Goal: Task Accomplishment & Management: Complete application form

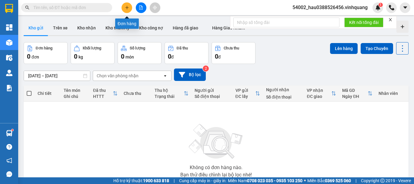
click at [127, 8] on icon "plus" at bounding box center [126, 7] width 3 height 0
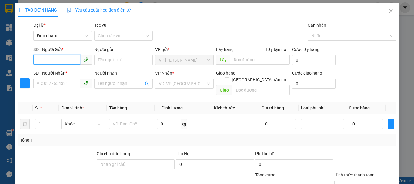
click at [68, 60] on input "SĐT Người Gửi *" at bounding box center [56, 60] width 47 height 10
type input "0982873875"
click at [61, 73] on div "0982873875 - khách" at bounding box center [62, 72] width 51 height 7
type input "khách"
type input "0982909798"
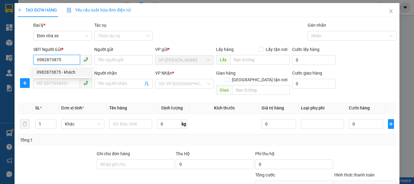
type input "liên"
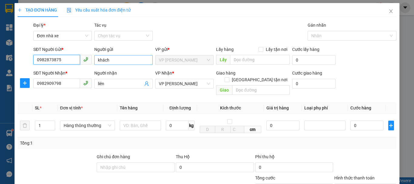
type input "0982873875"
click at [120, 64] on input "khách" at bounding box center [123, 60] width 58 height 10
type input "k"
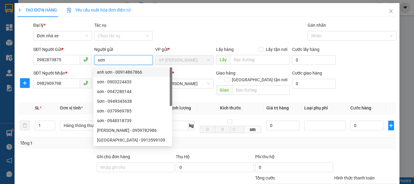
type input "sơn"
click at [203, 93] on div "Transit Pickup Surcharge Ids Transit Deliver Surcharge Ids Transit Deliver Surc…" at bounding box center [207, 143] width 379 height 243
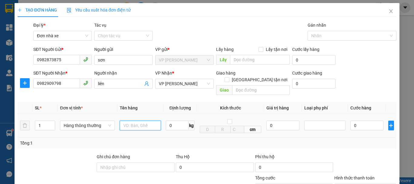
click at [147, 121] on input "text" at bounding box center [140, 126] width 41 height 10
type input "hộp catoong"
click at [227, 144] on div "Transit Pickup Surcharge Ids Transit Deliver Surcharge Ids Transit Deliver Surc…" at bounding box center [207, 143] width 379 height 243
click at [169, 121] on input "0" at bounding box center [177, 126] width 23 height 10
type input "5"
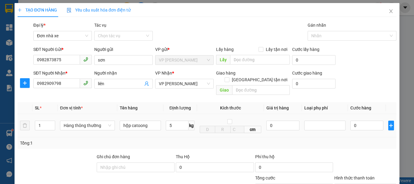
drag, startPoint x: 183, startPoint y: 128, endPoint x: 343, endPoint y: 140, distance: 160.7
click at [183, 129] on td "5 kg" at bounding box center [180, 125] width 34 height 23
type input "30.000"
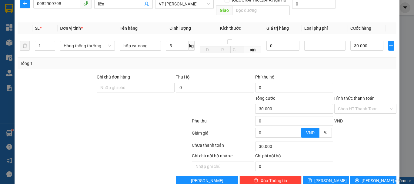
scroll to position [81, 0]
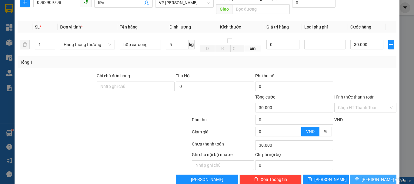
click at [375, 176] on span "[PERSON_NAME] và In" at bounding box center [382, 179] width 42 height 7
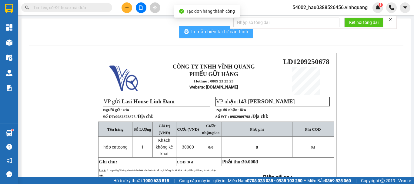
click at [196, 33] on span "In mẫu biên lai tự cấu hình" at bounding box center [219, 32] width 57 height 8
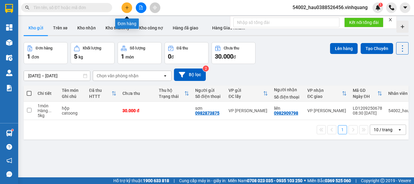
click at [128, 6] on icon "plus" at bounding box center [127, 7] width 4 height 4
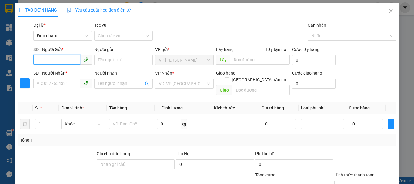
click at [59, 59] on input "SĐT Người Gửi *" at bounding box center [56, 60] width 47 height 10
click at [51, 73] on div "0867999656 - cty thương mại vlxd linh mai" at bounding box center [77, 72] width 80 height 7
type input "0867999656"
type input "cty thương mại vlxd linh mai"
type input "0919770610"
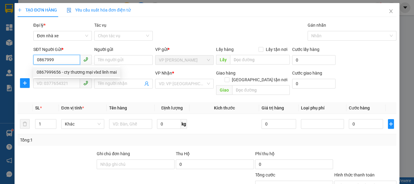
type input "[PERSON_NAME]"
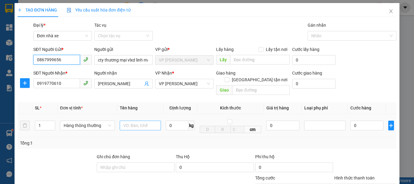
type input "0867999656"
click at [134, 121] on input "text" at bounding box center [140, 126] width 41 height 10
type input "hộp catoong"
click at [176, 123] on input "0" at bounding box center [177, 126] width 23 height 10
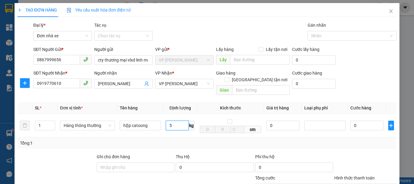
type input "5"
click at [202, 140] on div "Tổng: 1" at bounding box center [207, 143] width 374 height 7
type input "30.000"
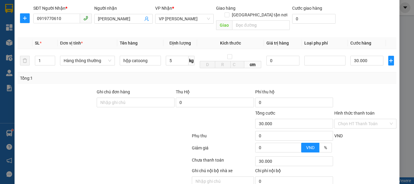
scroll to position [87, 0]
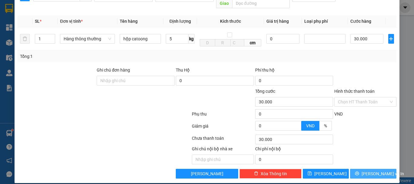
click at [381, 171] on button "[PERSON_NAME] và In" at bounding box center [373, 174] width 46 height 10
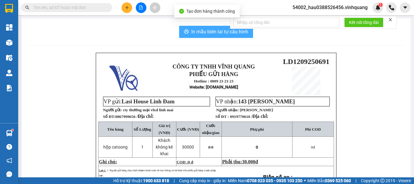
click at [210, 32] on span "In mẫu biên lai tự cấu hình" at bounding box center [219, 32] width 57 height 8
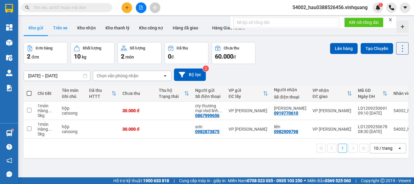
click at [66, 30] on button "Trên xe" at bounding box center [60, 28] width 24 height 15
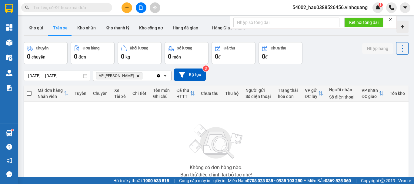
click at [136, 77] on icon "Delete" at bounding box center [138, 76] width 4 height 4
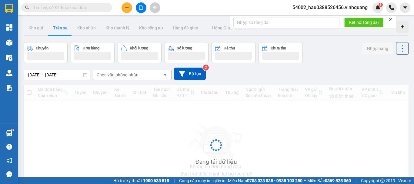
click at [127, 74] on div "Chọn văn phòng nhận" at bounding box center [118, 75] width 42 height 6
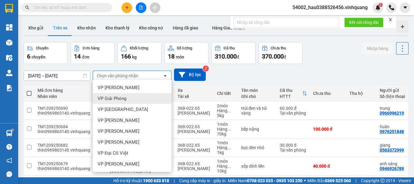
click at [123, 97] on span "VP Giải Phóng" at bounding box center [112, 98] width 29 height 6
